Goal: Answer question/provide support

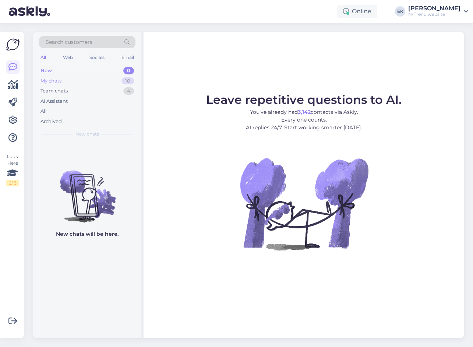
click at [52, 80] on div "My chats" at bounding box center [50, 80] width 21 height 7
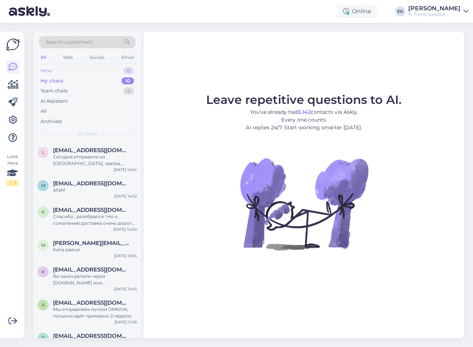
click at [49, 68] on div "New" at bounding box center [45, 70] width 11 height 7
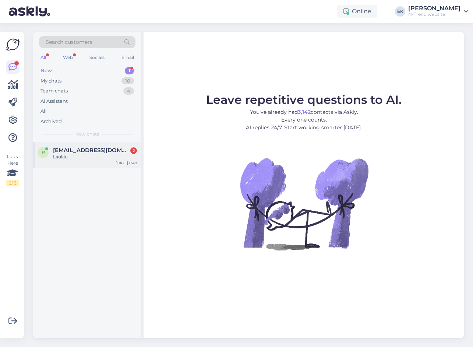
drag, startPoint x: 53, startPoint y: 155, endPoint x: 112, endPoint y: 164, distance: 58.8
click at [54, 155] on div "Laukiu" at bounding box center [95, 157] width 84 height 7
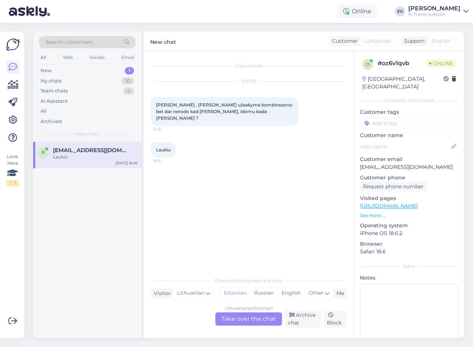
click at [244, 318] on div "Lithuanian to Estonian Take over the chat" at bounding box center [248, 318] width 67 height 13
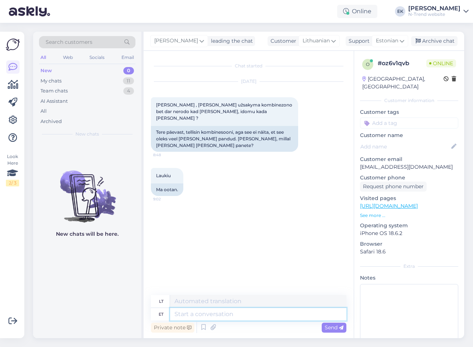
click at [210, 316] on textarea at bounding box center [258, 314] width 176 height 13
type textarea "Tere."
type textarea "Sveiki."
type textarea "Tere. Kirjutage"
type textarea "Sveiki. Rašykite"
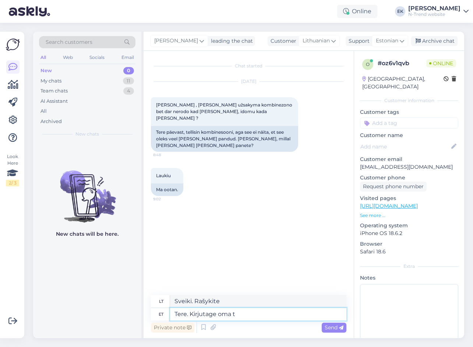
type textarea "Tere. Kirjutage oma te"
type textarea "Sveiki. Parašykite [PERSON_NAME]"
type textarea "Tere. Kirjutage oma tellimuse n"
type textarea "Sveiki. Parašykite [PERSON_NAME] užsakymą."
type textarea "Tere. Kirjutage oma tellimuse number"
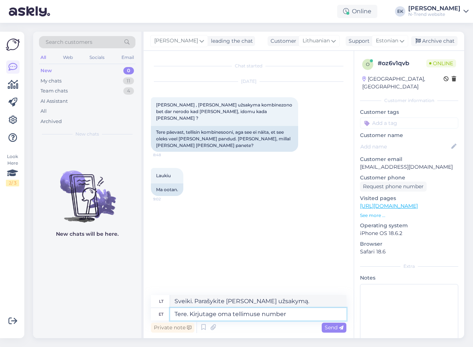
type textarea "Sveiki. Prašome parašyti [PERSON_NAME] užsakymo numerį."
type textarea "Tere. Kirjutage oma tellimuse number"
click at [330, 325] on span "Send" at bounding box center [334, 327] width 19 height 7
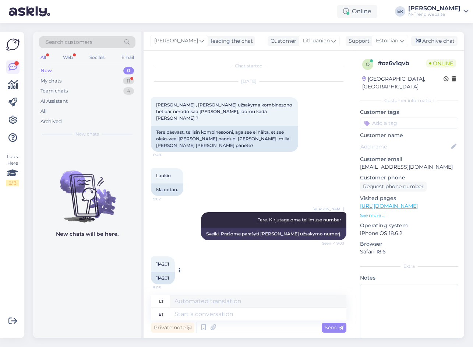
click at [162, 272] on div "114201" at bounding box center [163, 278] width 24 height 13
copy div "114201"
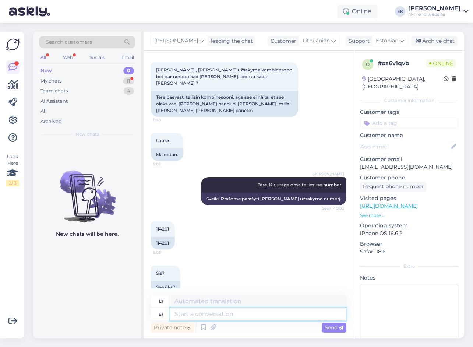
click at [243, 318] on textarea at bounding box center [258, 314] width 176 height 13
click at [247, 317] on textarea at bounding box center [258, 314] width 176 height 13
type textarea "Jah."
type textarea "Taip."
type textarea "Jah. Ta"
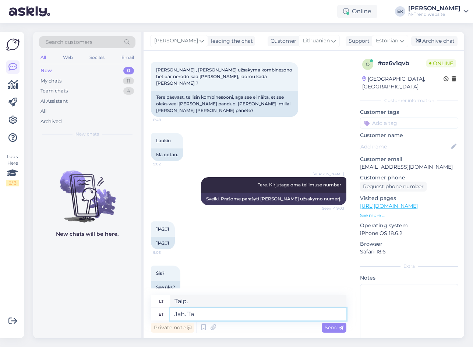
type textarea "Taip. Jis"
type textarea "Jah. Ta tegite t"
type textarea "Taip. Tu tai padarei."
type textarea "Jah. Ta tegite tellimuse"
type textarea "Taip. Pateikėte užsakymą."
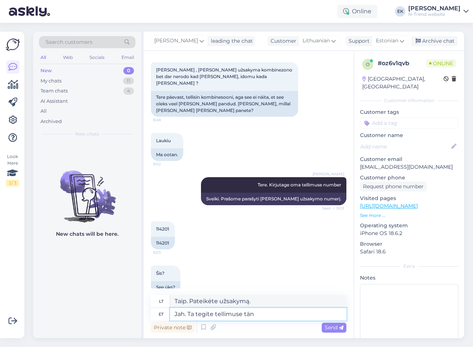
type textarea "Jah. Ta tegite tellimuse [PERSON_NAME]"
type textarea "Taip. Jūs pateikėte užsakymą šiandien."
type textarea "Jah. Ta tegite tellimuse"
type textarea "Taip. Pateikėte užsakymą."
type textarea "Jah. Ta tegite tellimuse laupä"
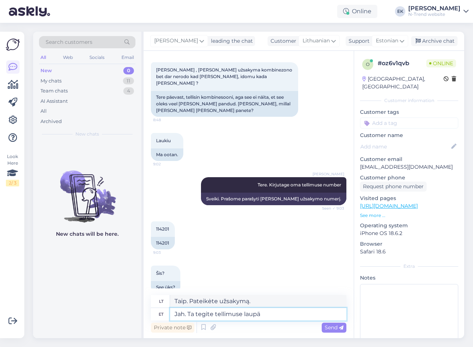
type textarea "Taip. Užsakymą pateikėte šeštadienį."
type textarea "Jah. Ta tegite tellimuse laupäeval, siis a"
type textarea "Taip. Jūs pateikėte užsakymą šeštadienį, tada"
type textarea "Jah. Ta tegite tellimuse laupäeval, siis arvatavasti t"
type textarea "Taip. Užsakymą pateikėte šeštadienį, tad tikriausiai"
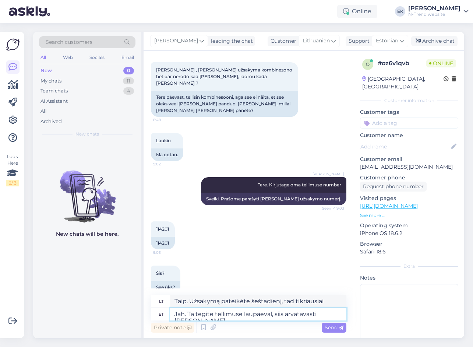
type textarea "Jah. Ta tegite tellimuse laupäeval, siis arvatavasti [PERSON_NAME]"
type textarea "Taip. Užsakymą pateikėte šeštadienį, tad tikriausiai šiandien."
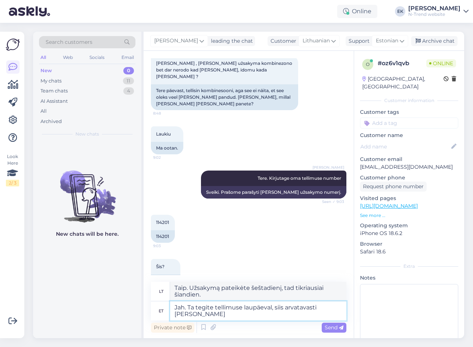
scroll to position [43, 0]
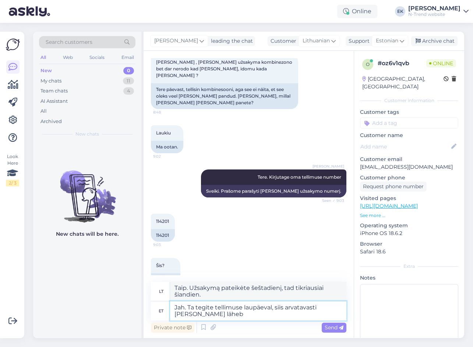
type textarea "Jah. Ta tegite tellimuse laupäeval, siis arvatavasti [PERSON_NAME] läheb"
type textarea "Taip. Užsakymą pateikėte šeštadienį, tad jis tikriausiai atvyks šiandien."
type textarea "Jah. Ta tegite tellimuse laupäeval, siis arvatavasti [PERSON_NAME] [PERSON_NAME…"
type textarea "Taip. Jei užsakymą pateikėte šeštadienį, prekės greičiausiai bus pristatytos ši…"
type textarea "Jah. Ta tegite tellimuse laupäeval, siis arvatavasti [PERSON_NAME] [PERSON_NAME…"
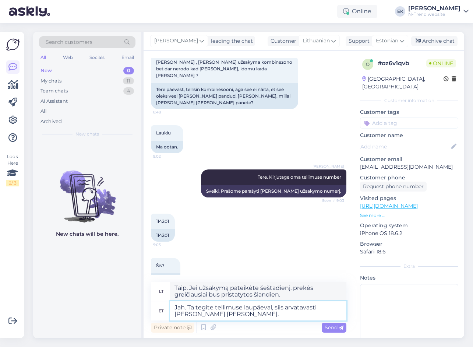
type textarea "Taip. Jei užsakymą pateikėte šeštadienį, prekės greičiausiai bus išsiųstos šian…"
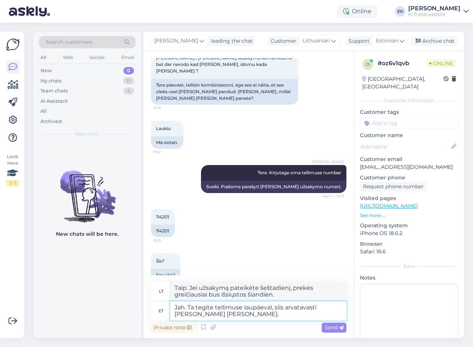
scroll to position [48, 0]
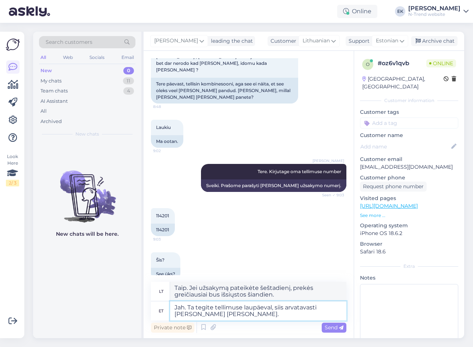
click at [194, 307] on textarea "Jah. Ta tegite tellimuse laupäeval, siis arvatavasti [PERSON_NAME] [PERSON_NAME…" at bounding box center [258, 310] width 176 height 19
type textarea "Jah. Te tegite tellimuse laupäeval, siis arvatavasti [PERSON_NAME] [PERSON_NAME…"
type textarea "Taip. Pateikėte užsakymą šeštadienį, todėl jūsų užsakymas tikriausiai bus išsių…"
click at [259, 314] on textarea "Jah. Te tegite tellimuse laupäeval, siis arvatavasti [PERSON_NAME] [PERSON_NAME…" at bounding box center [258, 310] width 176 height 19
type textarea "Jah. Te tegite tellimuse laupäeval, siis arvatavasti [PERSON_NAME] [PERSON_NAME…"
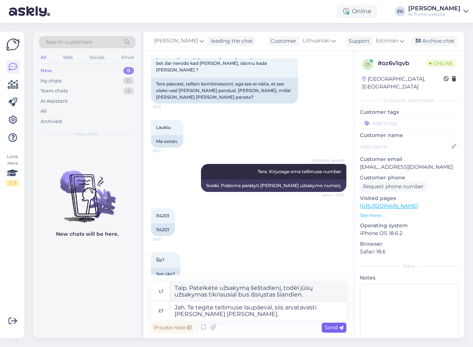
click at [333, 324] on span "Send" at bounding box center [334, 327] width 19 height 7
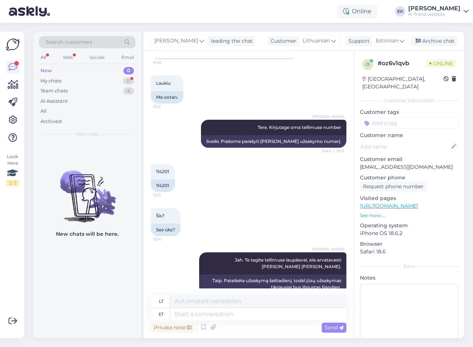
scroll to position [150, 0]
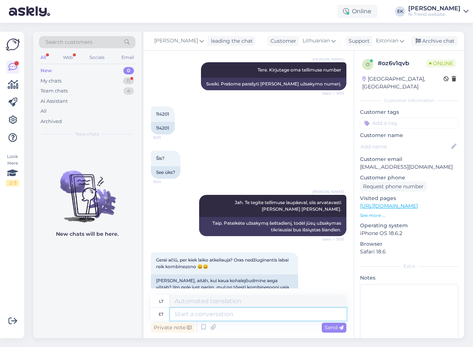
click at [217, 316] on textarea at bounding box center [258, 314] width 176 height 13
click at [391, 42] on span "Estonian" at bounding box center [387, 41] width 22 height 8
type input "latv"
click at [368, 73] on link "Latvian" at bounding box center [376, 74] width 81 height 12
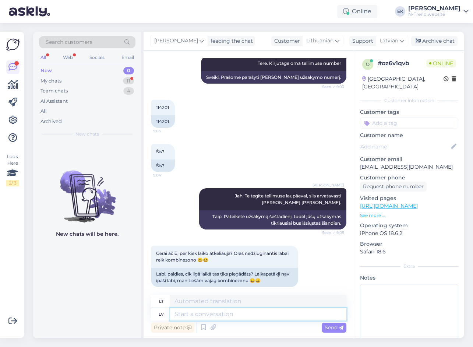
click at [209, 315] on textarea at bounding box center [258, 314] width 176 height 13
paste textarea "2. PIEGĀDES LAIKS 2.1. Preces nonāks līdz Jūsu izvēlētajam pakomātam 2 – 6 darb…"
type textarea "2. PIEGĀDES LAIKS 2.1. Preces nonāks līdz Jūsu izvēlētajam pakomātam 2 – 6 darb…"
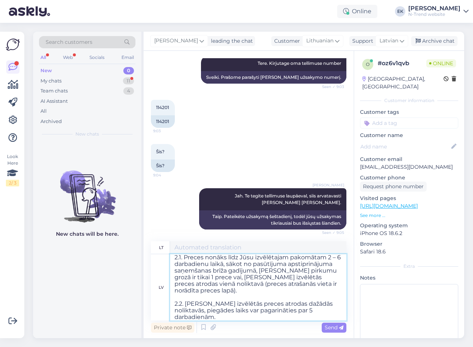
scroll to position [6, 0]
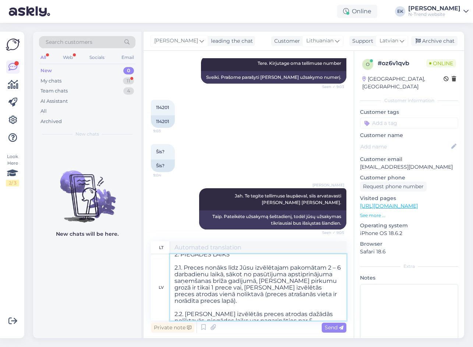
type textarea "2. PRISTATYMO LAIKAS 2.1. Prekės į Jūsų pasirinktą siuntų terminalą atvyks per …"
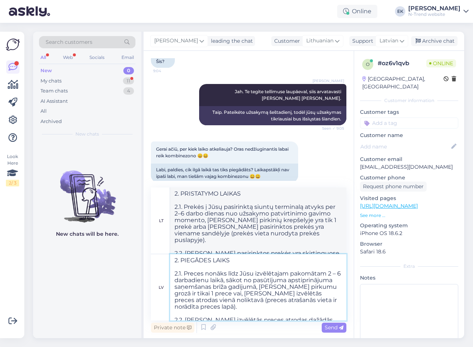
scroll to position [257, 0]
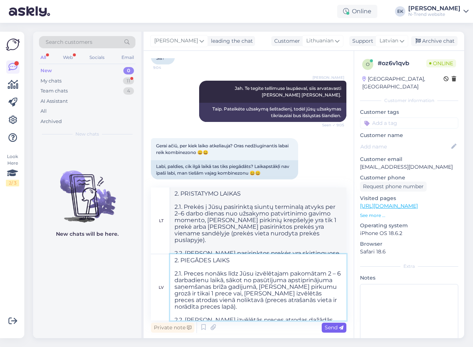
type textarea "2. PIEGĀDES LAIKS 2.1. Preces nonāks līdz Jūsu izvēlētajam pakomātam 2 – 6 darb…"
click at [329, 328] on span "Send" at bounding box center [334, 327] width 19 height 7
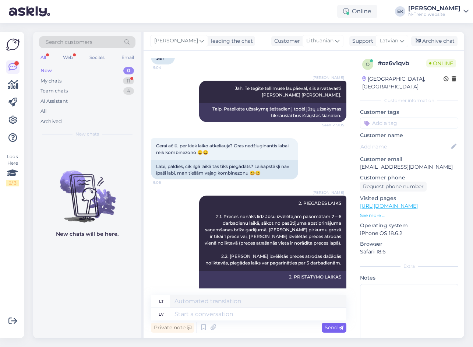
scroll to position [313, 0]
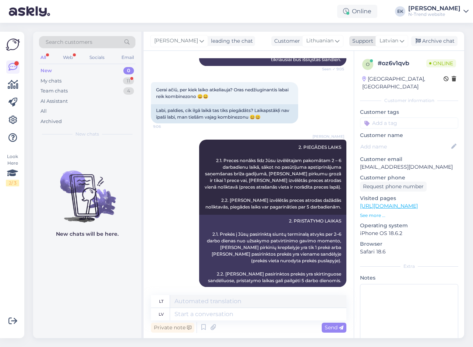
click at [392, 39] on span "Latvian" at bounding box center [389, 41] width 19 height 8
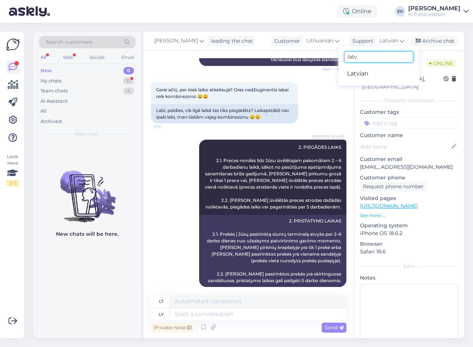
drag, startPoint x: 364, startPoint y: 59, endPoint x: 313, endPoint y: 62, distance: 51.3
click at [313, 62] on div "[PERSON_NAME] leading the chat Customer Lithuanian Support Latvian latv Latvian…" at bounding box center [304, 185] width 321 height 306
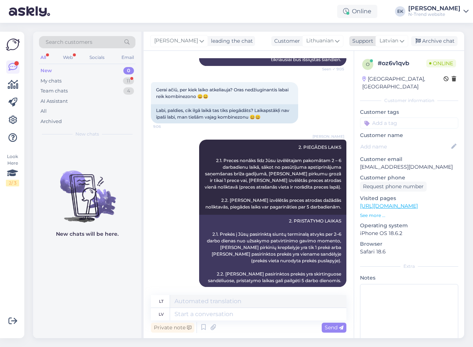
click at [395, 44] on span "Latvian" at bounding box center [389, 41] width 19 height 8
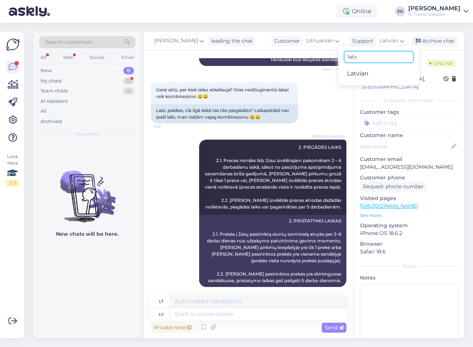
click at [383, 57] on input "latv" at bounding box center [378, 56] width 69 height 11
type input "l"
type input "est"
click at [373, 74] on link "Estonian" at bounding box center [378, 74] width 81 height 12
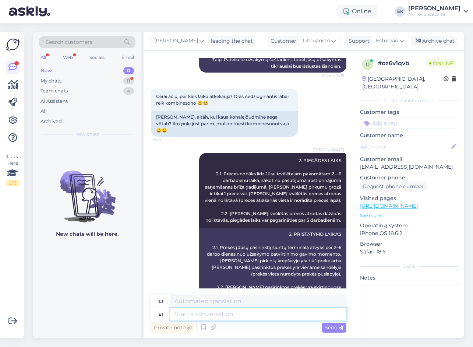
click at [198, 314] on textarea at bounding box center [258, 314] width 176 height 13
click at [50, 81] on div "My chats" at bounding box center [50, 80] width 21 height 7
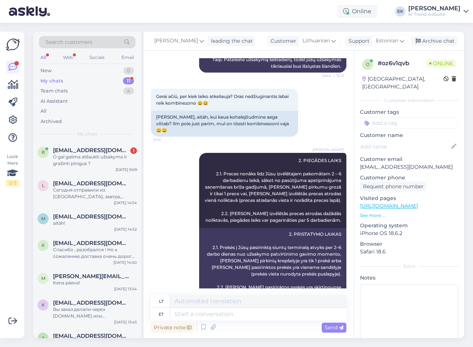
scroll to position [357, 0]
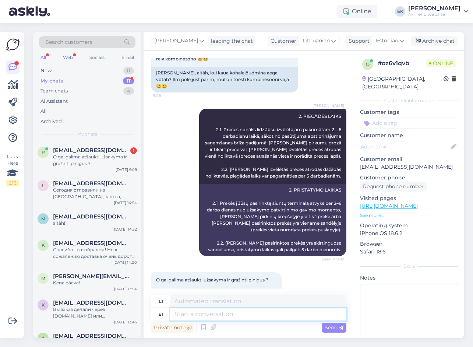
click at [234, 313] on textarea at bounding box center [258, 314] width 176 height 13
click at [262, 316] on textarea at bounding box center [258, 314] width 176 height 13
type textarea "[PERSON_NAME]"
type textarea "Jei"
type textarea "Kui te s"
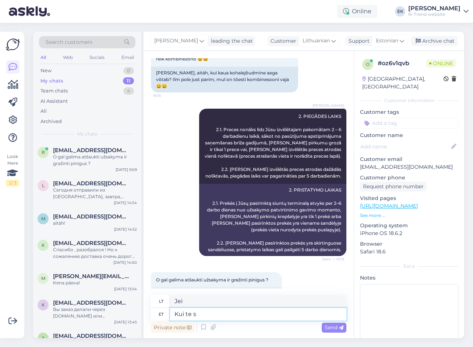
type textarea "[PERSON_NAME]"
type textarea "Kui te soovite"
type textarea "Jei norite"
type textarea "Kui te soovite tellim"
type textarea "Jei norite užsisakyti"
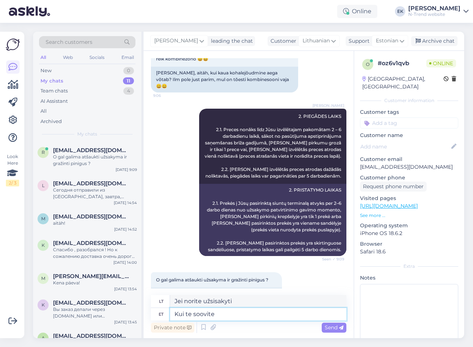
type textarea "Kui te soovit"
type textarea "Jei norite"
type textarea "K"
type textarea "Jei"
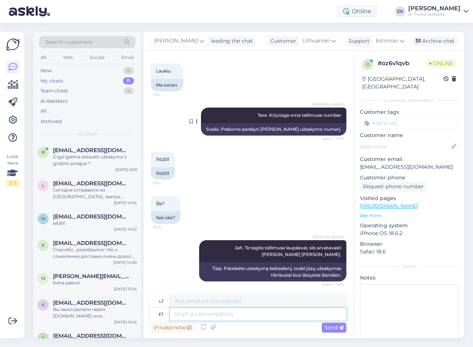
scroll to position [0, 0]
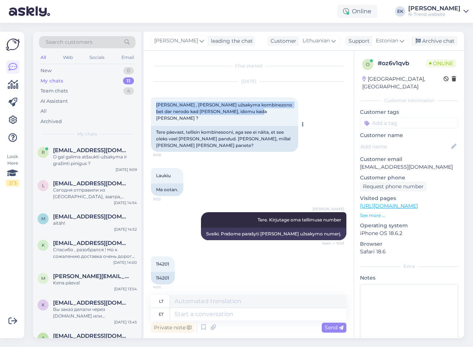
drag, startPoint x: 254, startPoint y: 109, endPoint x: 151, endPoint y: 103, distance: 103.2
click at [151, 103] on div "[PERSON_NAME] , [PERSON_NAME] užsakyma kombinezono bet dar nerodo kad [PERSON_N…" at bounding box center [224, 111] width 147 height 29
copy span "[PERSON_NAME] , [PERSON_NAME] užsakyma kombinezono bet dar nerodo kad [PERSON_N…"
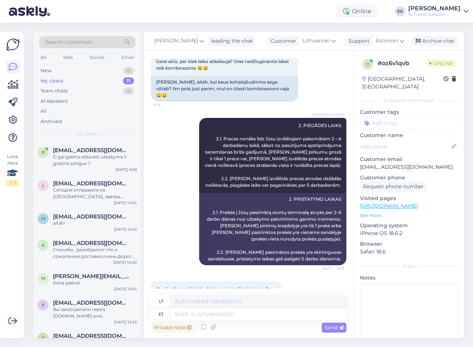
scroll to position [357, 0]
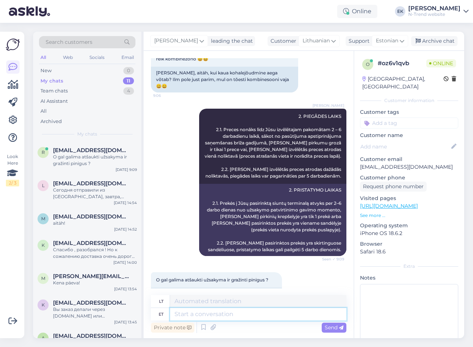
click at [202, 313] on textarea at bounding box center [258, 314] width 176 height 13
type textarea "Kui te"
type textarea "Jei"
type textarea "Kui te"
type textarea "[PERSON_NAME]"
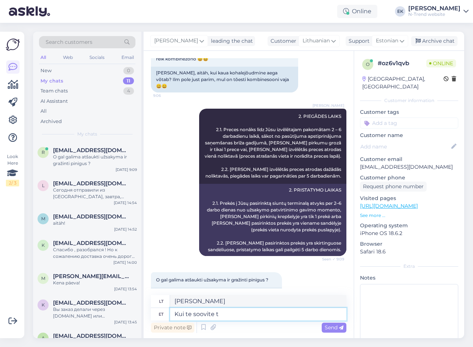
type textarea "Kui te soovite te"
type textarea "Jei norite"
type textarea "Kui te soovite tellimust"
type textarea "Jei norėtumėte užsisakyti"
type textarea "Kui te soovite tellimust tühi"
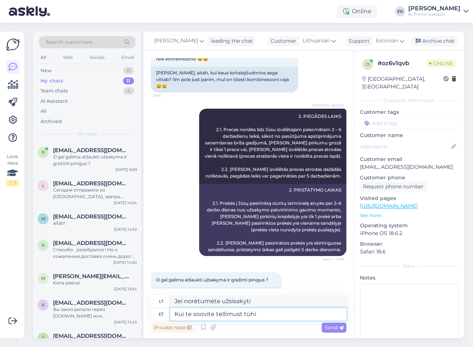
type textarea "Jei norite atšaukti užsakymą"
type textarea "Kui te soovite tellimust tühistada"
type textarea "Jei norite atšaukti [PERSON_NAME] užsakymą"
type textarea "Kui te soovite tellimust tühistada ja"
type textarea "Jei norite atšaukti [PERSON_NAME] užsakymą ir"
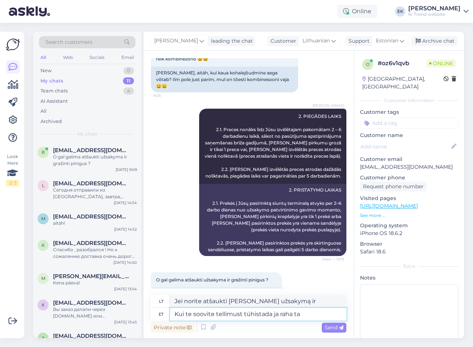
type textarea "Kui te soovite tellimust tühistada ja raha tag"
type textarea "Jei norite atšaukti užsakymą ir susigrąžinti pinigus"
type textarea "Kui te soovite tellimust tühistada ja raha tagasi saada, si"
type textarea "Jei norite atšaukti užsakymą ir susigrąžinti pinigus,"
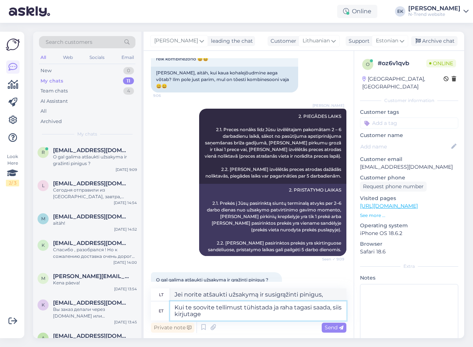
type textarea "Kui te soovite tellimust tühistada ja raha tagasi saada, siis kirjutage"
type textarea "Jei norite atšaukti užsakymą ir susigrąžinti pinigus, rašykite"
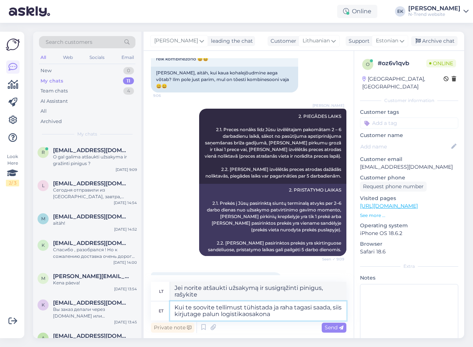
type textarea "Kui te soovite tellimust tühistada ja raha tagasi saada, siis kirjutage palun l…"
type textarea "Jei norite atšaukti užsakymą ir gauti pinigus atgal, rašykite logistikos skyriu…"
type textarea "Kui te soovite tellimust tühistada ja raha tagasi saada, siis kirjutage palun l…"
type textarea "Jei norite atšaukti užsakymą ir gauti pinigus atgal, rašykite el. paštu logisti…"
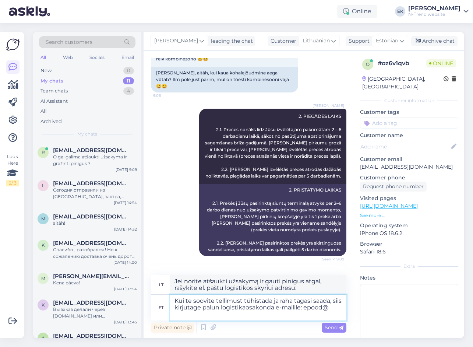
type textarea "Kui te soovite tellimust tühistada ja raha tagasi saada, siis kirjutage palun l…"
type textarea "Jei norite atšaukti užsakymą ir gauti pinigus atgal, rašykite el. paštu logisti…"
type textarea "Kui te soovite tellimust tühistada ja raha tagasi saada, siis kirjutage palun l…"
type textarea "Jei norite atšaukti užsakymą ir susigrąžinti pinigus, rašykite logistikos skyri…"
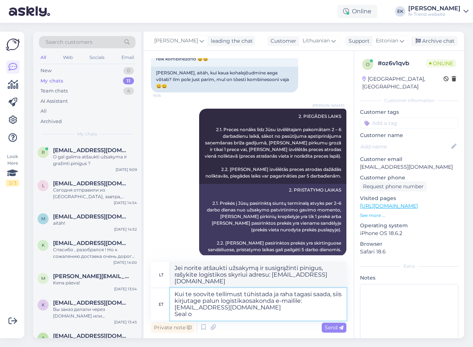
type textarea "Kui te soovite tellimust tühistada ja raha tagasi saada, siis kirjutage palun l…"
type textarea "Jei norite atšaukti užsakymą ir susigrąžinti pinigus, rašykite logistikos skyri…"
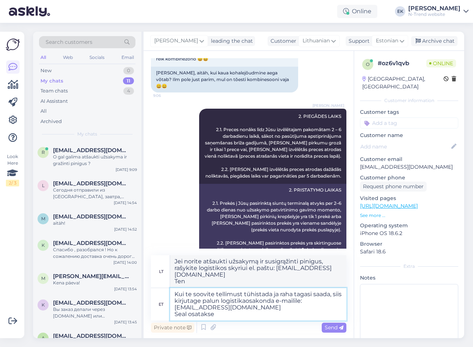
type textarea "Kui te soovite tellimust tühistada ja raha tagasi saada, siis kirjutage palun l…"
type textarea "Jei norite atšaukti užsakymą ir susigrąžinti pinigus, rašykite logistikos skyri…"
type textarea "Kui te soovite tellimust tühistada ja raha tagasi saada, siis kirjutage palun l…"
type textarea "Jei norite atšaukti užsakymą ir susigrąžinti pinigus, rašykite logistikos skyri…"
type textarea "Kui te soovite tellimust tühistada ja raha tagasi saada, siis kirjutage palun l…"
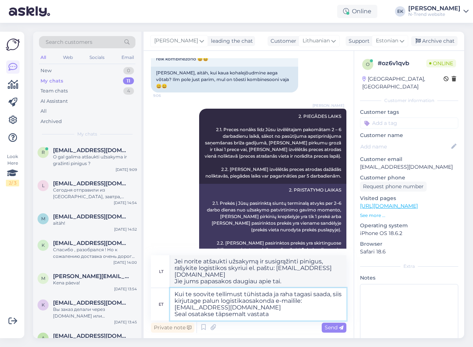
type textarea "Jei norite atšaukti užsakymą ir susigrąžinti pinigus, rašykite logistikos skyri…"
type textarea "Kui te soovite tellimust tühistada ja raha tagasi saada, siis kirjutage palun l…"
type textarea "Jei norite atšaukti užsakymą ir susigrąžinti pinigus, rašykite logistikos skyri…"
type textarea "Kui te soovite tellimust tühistada ja raha tagasi saada, siis kirjutage palun l…"
type textarea "Jei norite atšaukti užsakymą ir susigrąžinti pinigus, rašykite logistikos skyri…"
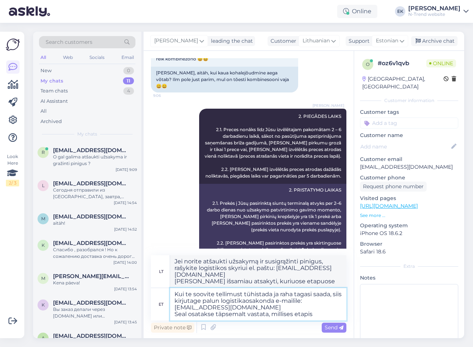
type textarea "Kui te soovite tellimust tühistada ja raha tagasi saada, siis kirjutage palun l…"
type textarea "Jei norite atšaukti užsakymą ir susigrąžinti pinigus, rašykite logistikos skyri…"
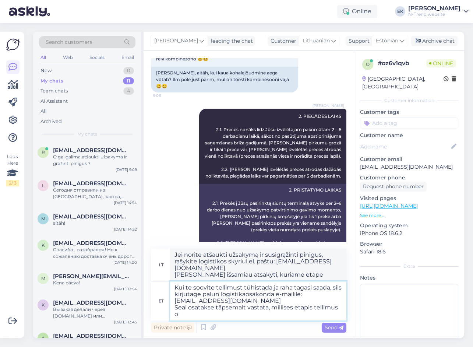
type textarea "Kui te soovite tellimust tühistada ja raha tagasi saada, siis kirjutage palun l…"
type textarea "Jei norite atšaukti užsakymą ir susigrąžinti pinigus, rašykite logistikos skyri…"
type textarea "Kui te soovite tellimust tühistada ja raha tagasi saada, siis kirjutage palun l…"
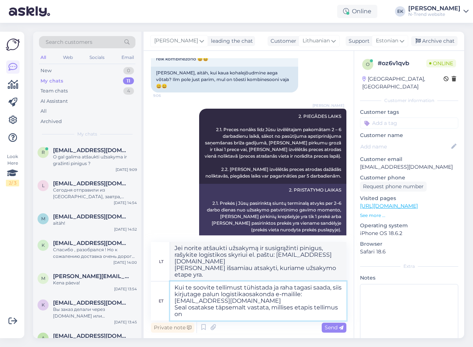
type textarea "Jei norite atšaukti užsakymą ir susigrąžinti pinigus, rašykite logistikos skyri…"
type textarea "Kui te soovite tellimust tühistada ja raha tagasi saada, siis kirjutage palun l…"
type textarea "Jei norite atšaukti užsakymą ir susigrąžinti pinigus, rašykite logistikos skyri…"
type textarea "Kui te soovite tellimust tühistada ja raha tagasi saada, siis kirjutage palun l…"
type textarea "Jei norite atšaukti užsakymą ir susigrąžinti pinigus, rašykite logistikos skyri…"
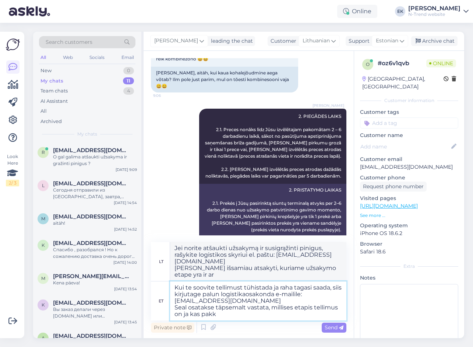
type textarea "Kui te soovite tellimust tühistada ja raha tagasi saada, siis kirjutage palun l…"
type textarea "Jei norite atšaukti užsakymą ir susigrąžinti pinigus, rašykite logistikos skyri…"
type textarea "Kui te soovite tellimust tühistada ja raha tagasi saada, siis kirjutage palun l…"
type textarea "Jei norite atšaukti užsakymą ir susigrąžinti pinigus, rašykite logistikos skyri…"
type textarea "Kui te soovite tellimust tühistada ja raha tagasi saada, siis kirjutage palun l…"
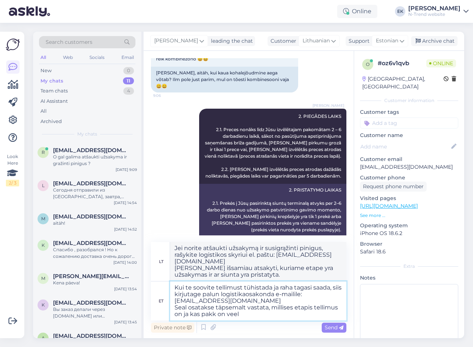
type textarea "Jei norite atšaukti užsakymą ir susigrąžinti pinigus, rašykite logistikos skyri…"
type textarea "Kui te soovite tellimust tühistada ja raha tagasi saada, siis kirjutage palun l…"
type textarea "Jei norite atšaukti užsakymą ir susigrąžinti pinigus, rašykite logistikos skyri…"
type textarea "Kui te soovite tellimust tühistada ja raha tagasi saada, siis kirjutage palun l…"
type textarea "Jei norite atšaukti užsakymą ir susigrąžinti pinigus, rašykite logistikos skyri…"
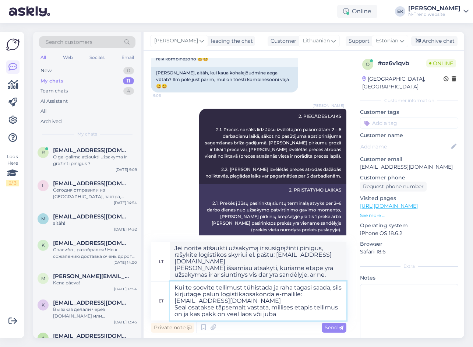
type textarea "Kui te soovite tellimust tühistada ja raha tagasi saada, siis kirjutage palun l…"
type textarea "Jei norite atšaukti užsakymą ir susigrąžinti pinigus, rašykite logistikos skyri…"
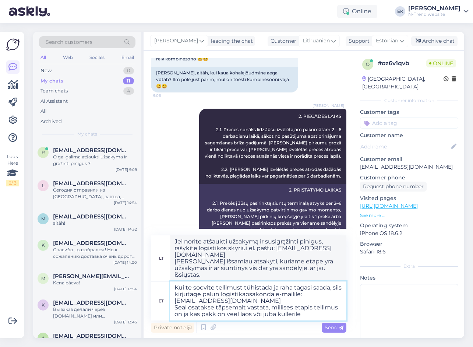
type textarea "Kui te soovite tellimust tühistada ja raha tagasi saada, siis kirjutage palun l…"
type textarea "Jei norite atšaukti užsakymą ir susigrąžinti pinigus, rašykite logistikos skyri…"
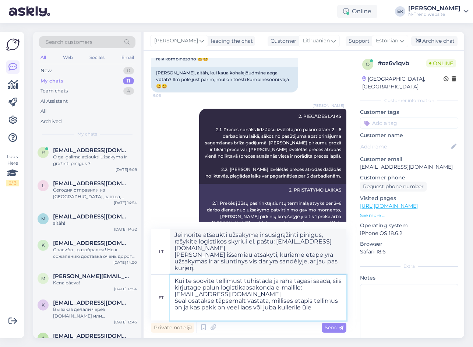
type textarea "Kui te soovite tellimust tühistada ja raha tagasi saada, siis kirjutage palun l…"
type textarea "Jei norite atšaukti užsakymą ir susigrąžinti pinigus, rašykite logistikos skyri…"
type textarea "Kui te soovite tellimust tühistada ja raha tagasi saada, siis kirjutage palun l…"
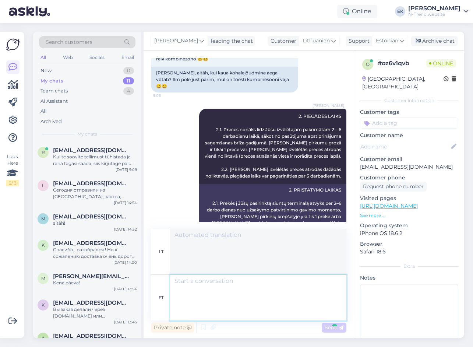
scroll to position [448, 0]
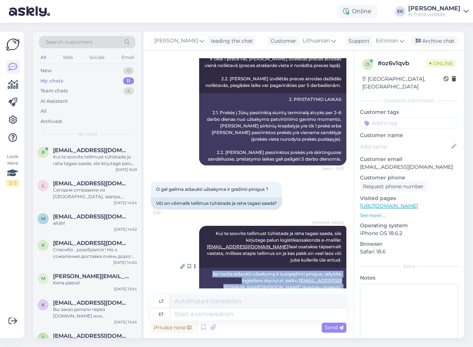
drag, startPoint x: 204, startPoint y: 254, endPoint x: 336, endPoint y: 273, distance: 134.3
click at [336, 273] on div "Jei norite atšaukti užsakymą ir susigrąžinti pinigus, rašykite logistikos skyri…" at bounding box center [272, 287] width 147 height 39
copy div "Jei norite atšaukti užsakymą ir susigrąžinti pinigus, rašykite logistikos skyri…"
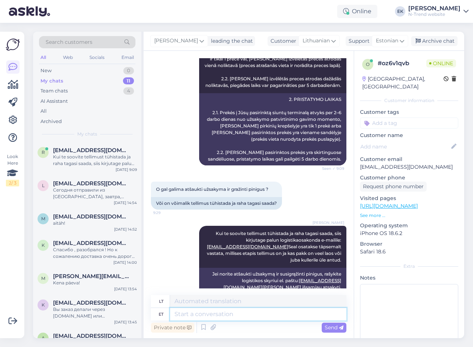
click at [181, 318] on textarea at bounding box center [258, 314] width 176 height 13
click at [41, 67] on div "New 1" at bounding box center [87, 71] width 96 height 10
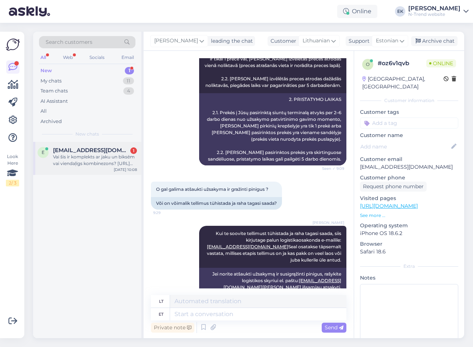
click at [87, 158] on div "Vai šis ir komplekts ar jaku un biksēm vai viendaļīgs kombinezons? [URL][DOMAIN…" at bounding box center [95, 160] width 84 height 13
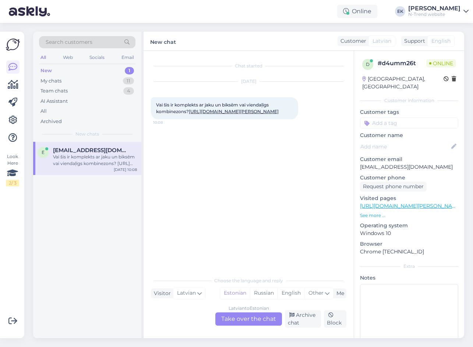
click at [243, 318] on div "[DEMOGRAPHIC_DATA] to Estonian Take over the chat" at bounding box center [248, 318] width 67 height 13
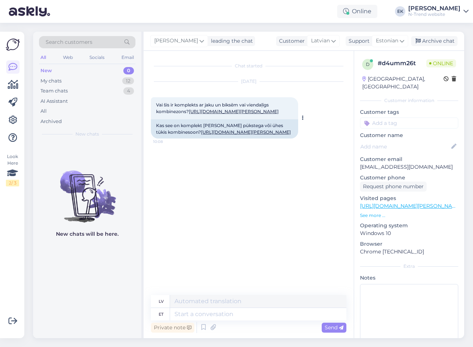
click at [214, 114] on link "[URL][DOMAIN_NAME][PERSON_NAME]" at bounding box center [234, 112] width 90 height 6
click at [189, 312] on textarea at bounding box center [258, 314] width 176 height 13
type textarea "Tere."
type textarea "Sveiki."
type textarea "Tere. See"
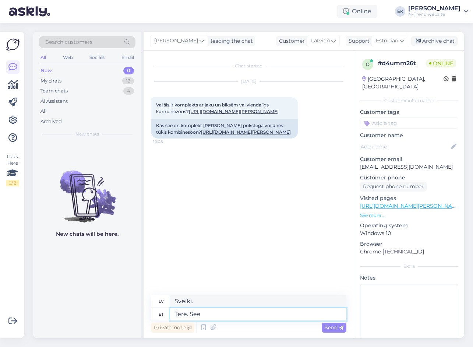
type textarea "Sveiki. [PERSON_NAME]"
type textarea "Tere. See on k"
type textarea "Sveiki. Šis ir"
type textarea "Tere. See on kombinesoon"
type textarea "Sveiki. Šis ir kombinezons."
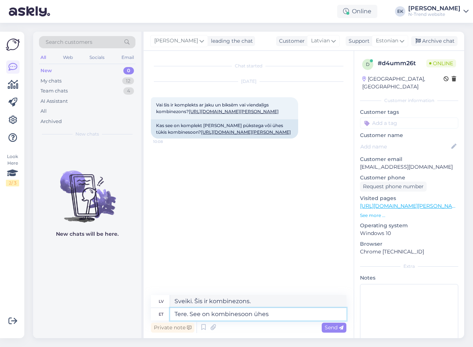
type textarea "Tere. See on kombinesoon ühes"
type textarea "Sveiki. Šis ir kombinezons [PERSON_NAME]."
type textarea "Tere. See on kombinesoon ühes tükis."
type textarea "Sveiki. Šis ir vienas daļas kombinezons."
type textarea "Tere. See on kombinesoon ühes tükis."
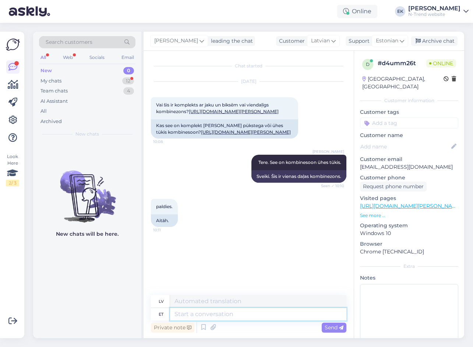
click at [198, 315] on textarea at bounding box center [258, 314] width 176 height 13
click at [53, 82] on div "My chats" at bounding box center [50, 80] width 21 height 7
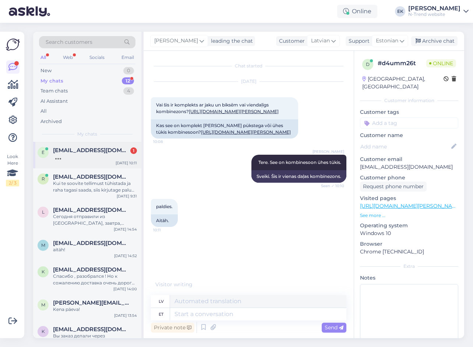
click at [85, 154] on div at bounding box center [95, 157] width 84 height 7
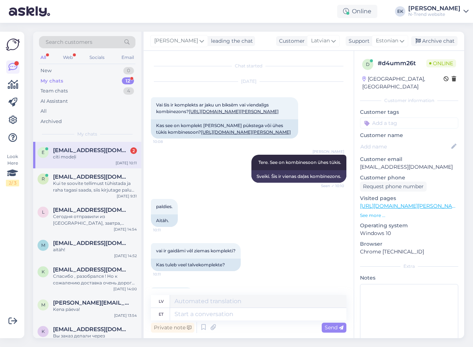
scroll to position [61, 0]
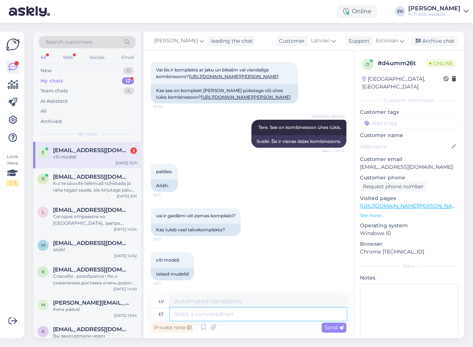
click at [192, 315] on textarea at bounding box center [258, 314] width 176 height 13
type textarea "Natuke,"
type textarea "[PERSON_NAME],"
type textarea "Natuke, paar"
type textarea "Mazliet, pāris"
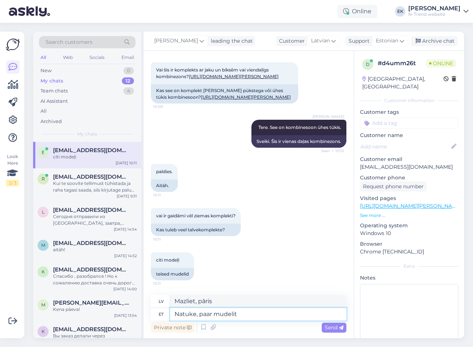
type textarea "Natuke, paar mudelit"
type textarea "[PERSON_NAME], daži modeļi"
type textarea "Natuke, paar mudelit tuleb"
type textarea "[PERSON_NAME], daži modeļi [PERSON_NAME]"
type textarea "Natuke, paar mudelit tuleb veel j"
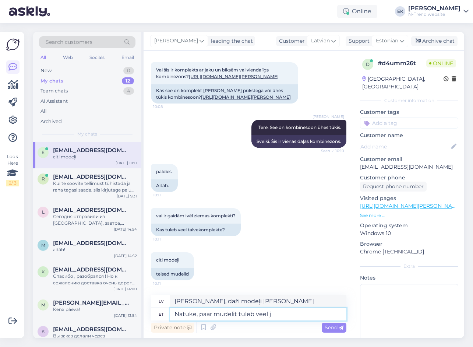
type textarea "[PERSON_NAME], [PERSON_NAME] modeļi ir klāt"
type textarea "Natuke, paar mudelit tuleb veel juurde, ag"
type textarea "[PERSON_NAME], [PERSON_NAME] modeļi nāk,"
type textarea "Natuke, paar mudelit tuleb veel juurde, aga"
type textarea "[PERSON_NAME], [PERSON_NAME] modeļi nāk, bet"
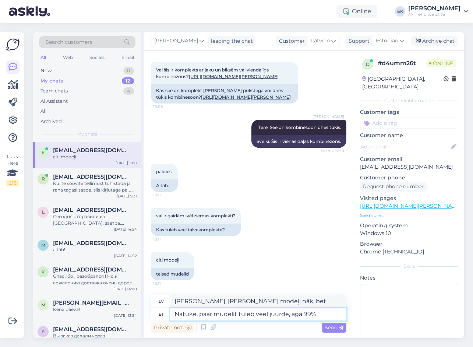
type textarea "Natuke, paar mudelit tuleb veel juurde, aga 99%"
type textarea "[PERSON_NAME], [PERSON_NAME] modeļi nāk, bet 99%"
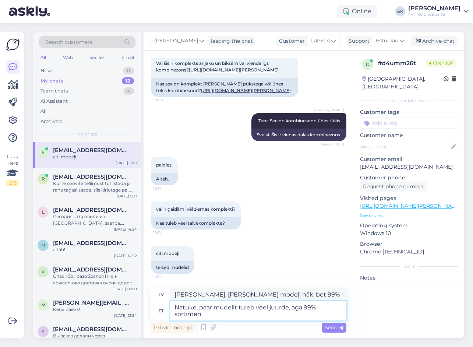
scroll to position [68, 0]
type textarea "Natuke, paar mudelit tuleb veel juurde, aga 99% sortimendist"
type textarea "Nedaudz, [PERSON_NAME] modeļi nāk, bet 99% no sortimenta"
type textarea "Natuke, paar mudelit tuleb veel juurde, aga 99% sortimendist on k"
type textarea "Nedaudz, [PERSON_NAME] modeļi [PERSON_NAME], bet 99% no sortimenta ir"
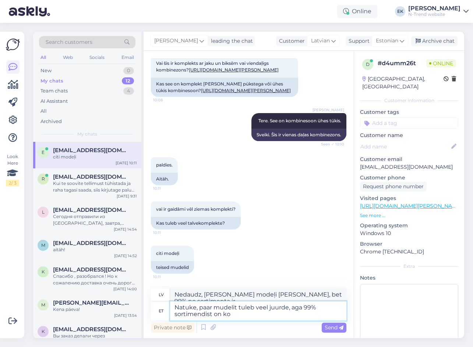
scroll to position [69, 0]
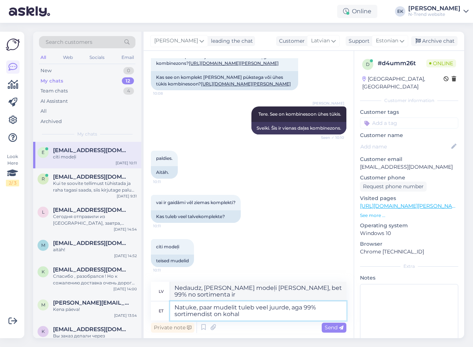
type textarea "Natuke, paar mudelit tuleb veel juurde, aga 99% sortimendist on kohal."
type textarea "Nedaudz, [PERSON_NAME] modeļi nāk, bet 99% no sortimenta ir klāt."
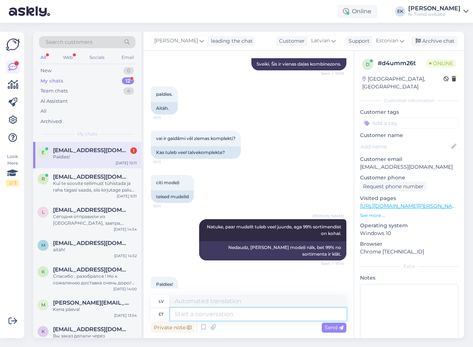
scroll to position [156, 0]
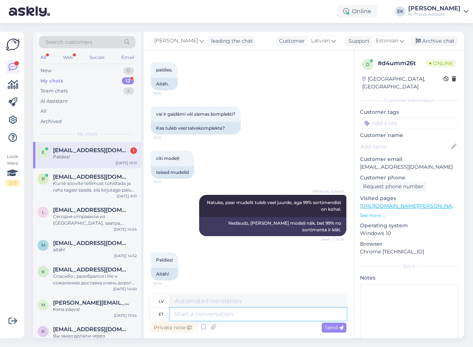
click at [226, 317] on textarea at bounding box center [258, 314] width 176 height 13
click at [96, 181] on div "Kui te soovite tellimust tühistada ja raha tagasi saada, siis kirjutage palun l…" at bounding box center [95, 186] width 84 height 13
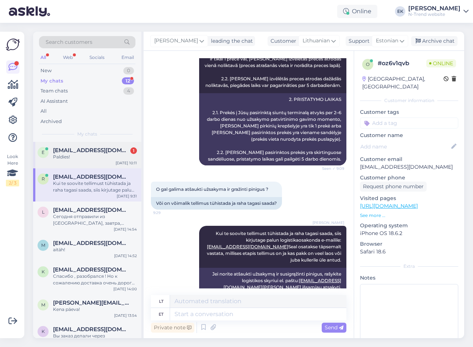
click at [94, 158] on div "Paldies!" at bounding box center [95, 157] width 84 height 7
